Goal: Find contact information: Find contact information

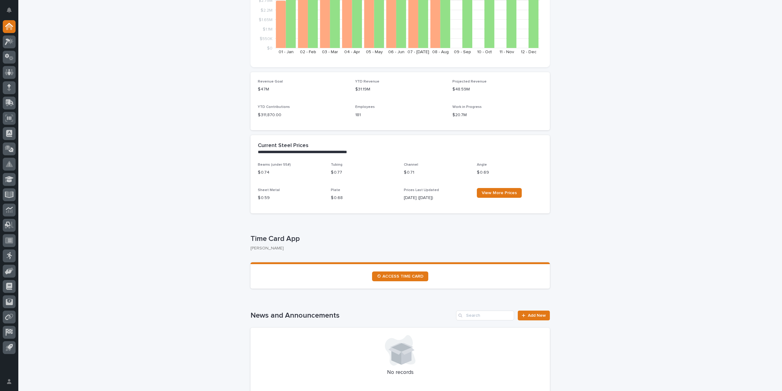
scroll to position [122, 0]
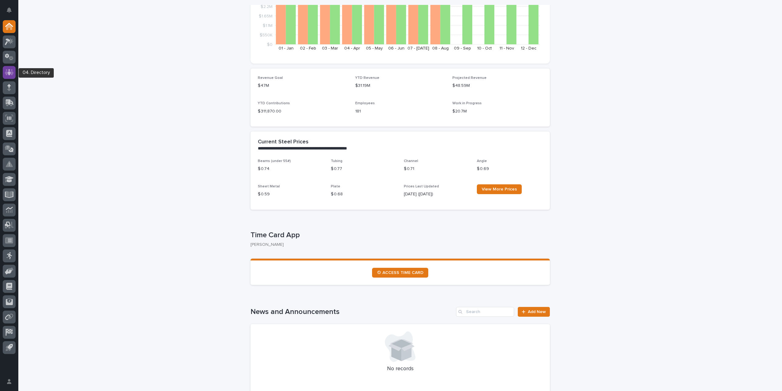
click at [11, 70] on icon at bounding box center [9, 72] width 9 height 7
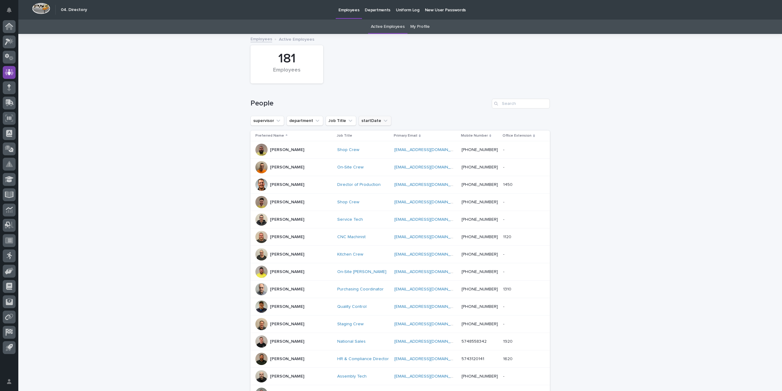
click at [369, 122] on button "startDate" at bounding box center [375, 121] width 33 height 10
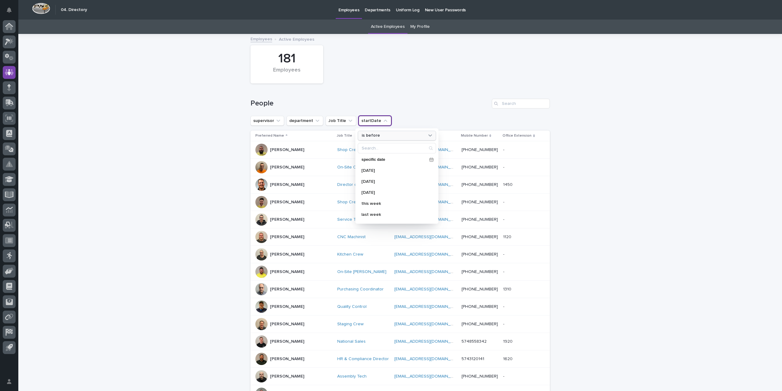
click at [377, 134] on div "is before" at bounding box center [393, 135] width 68 height 6
click at [375, 160] on p "is after" at bounding box center [393, 160] width 59 height 4
click at [369, 169] on p "[DATE]" at bounding box center [394, 170] width 65 height 4
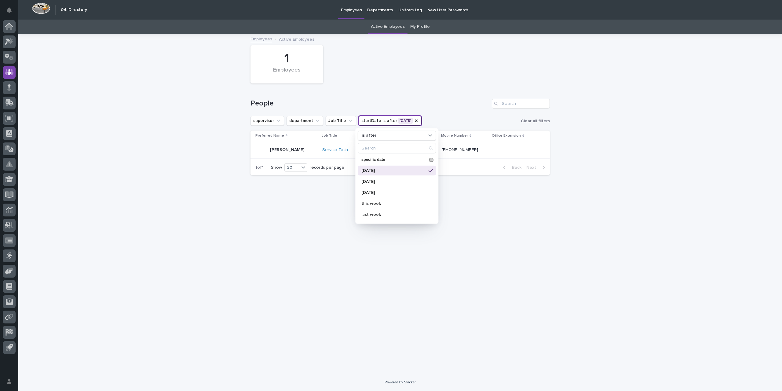
click at [181, 167] on div "Loading... Saving… Loading... Saving… 1 Employees People supervisor department …" at bounding box center [400, 204] width 764 height 339
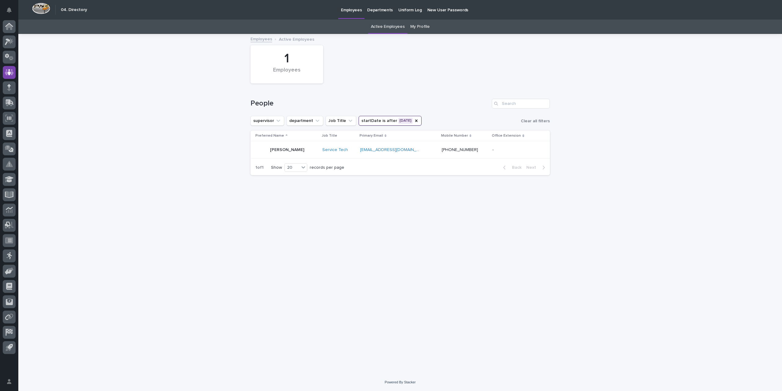
click at [311, 148] on div "[PERSON_NAME]" at bounding box center [287, 150] width 62 height 12
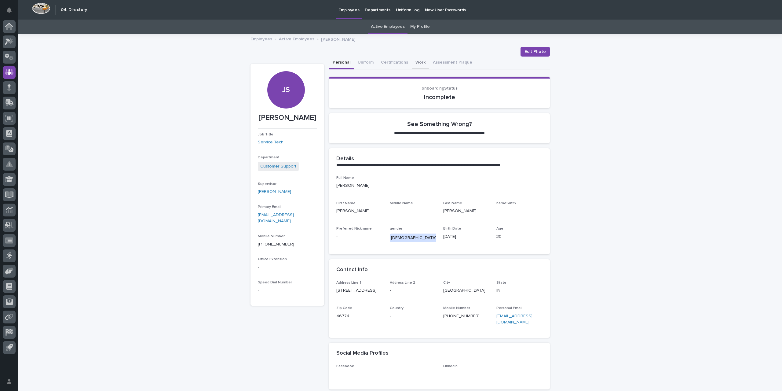
click at [414, 61] on button "Work" at bounding box center [420, 63] width 17 height 13
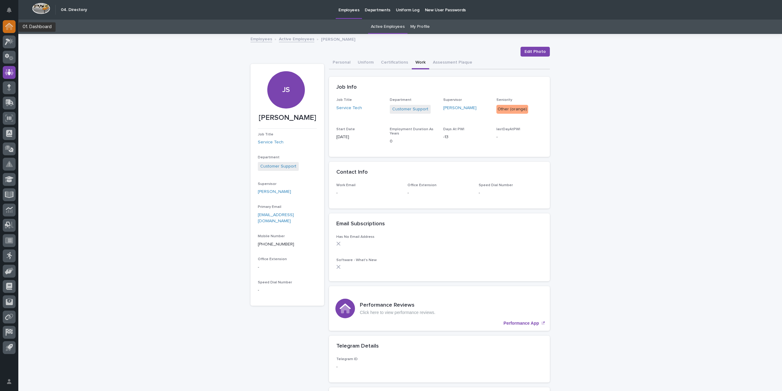
click at [5, 28] on div at bounding box center [9, 26] width 13 height 13
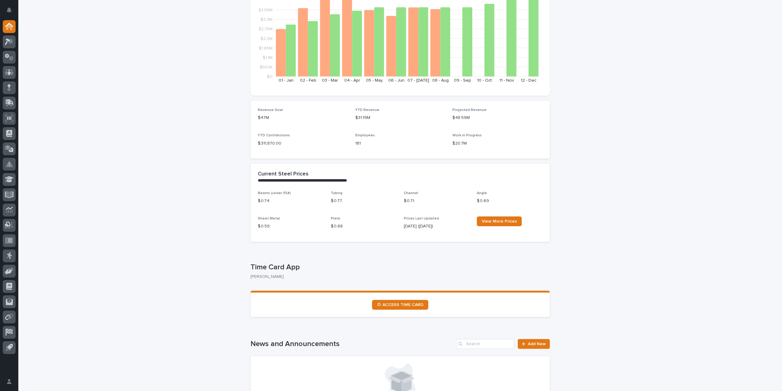
scroll to position [92, 0]
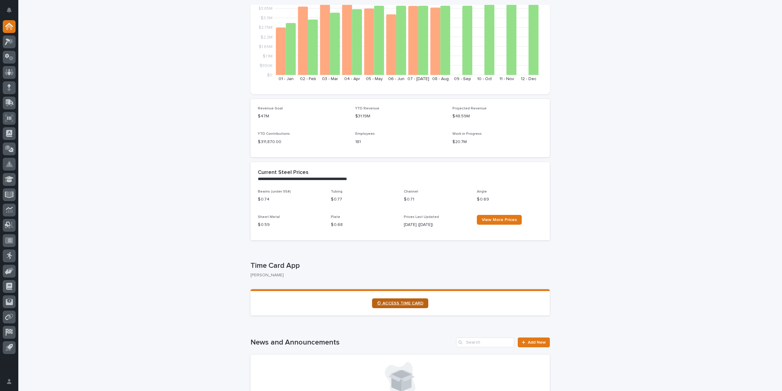
click at [402, 303] on span "⏲ ACCESS TIME CARD" at bounding box center [400, 303] width 46 height 4
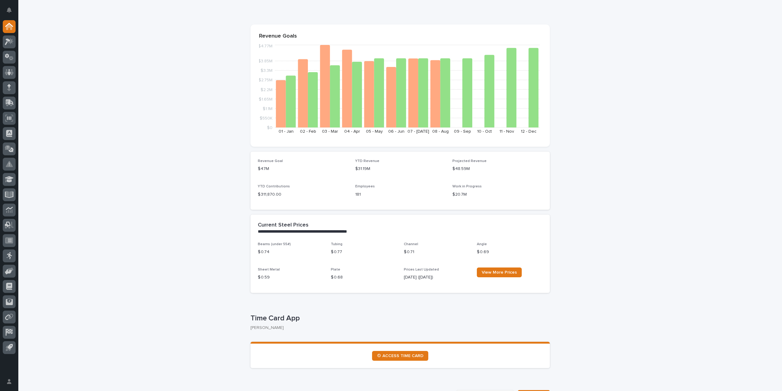
scroll to position [61, 0]
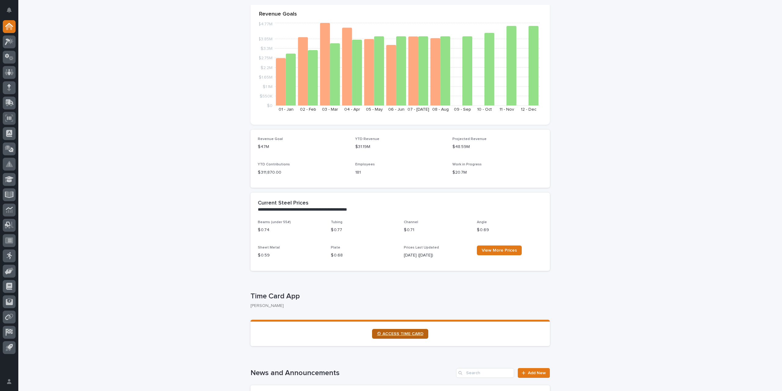
click at [394, 333] on span "⏲ ACCESS TIME CARD" at bounding box center [400, 334] width 46 height 4
click at [400, 338] on link "⏲ ACCESS TIME CARD" at bounding box center [400, 334] width 56 height 10
